Goal: Task Accomplishment & Management: Manage account settings

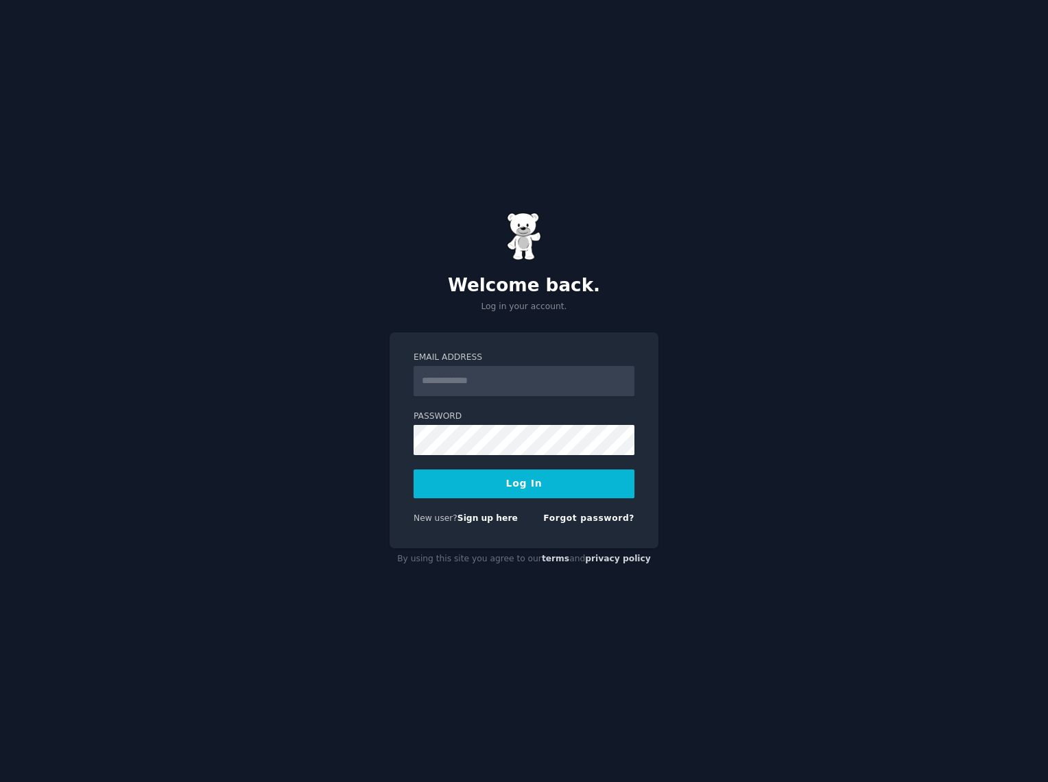
click at [498, 370] on input "Email Address" at bounding box center [523, 381] width 221 height 30
type input "**********"
click at [509, 480] on button "Log In" at bounding box center [523, 484] width 221 height 29
